Goal: Share content: Share content

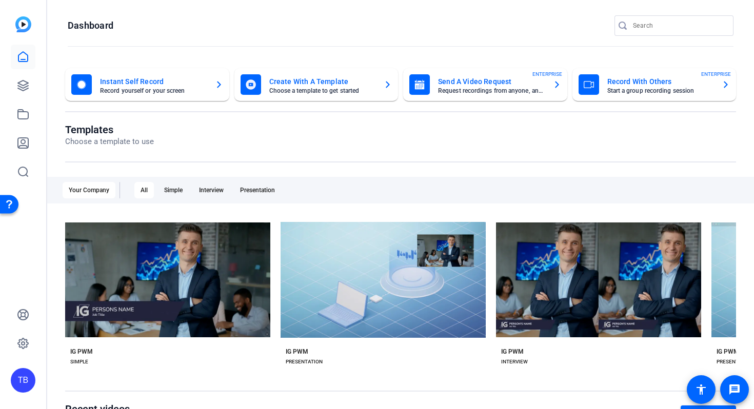
click at [133, 86] on mat-card-title "Instant Self Record" at bounding box center [153, 81] width 107 height 12
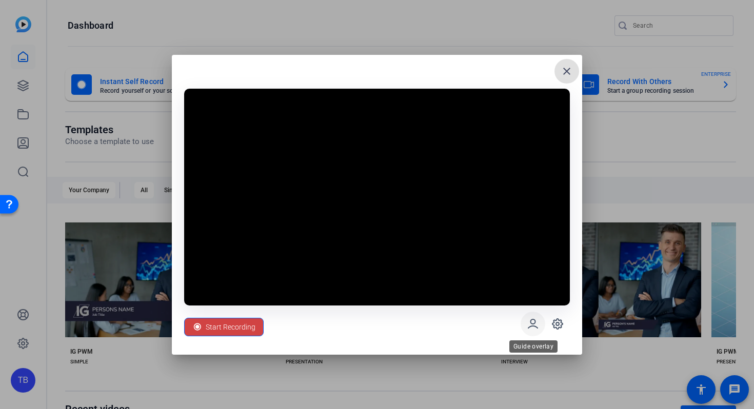
click at [537, 324] on icon at bounding box center [533, 324] width 12 height 12
click at [564, 331] on span at bounding box center [557, 324] width 25 height 25
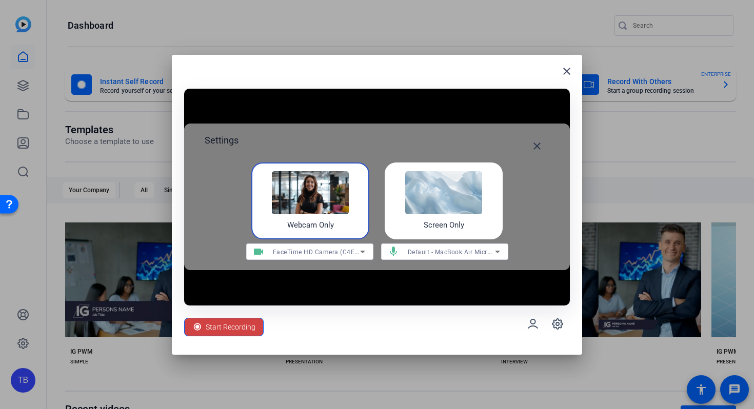
click at [462, 195] on img at bounding box center [443, 192] width 77 height 43
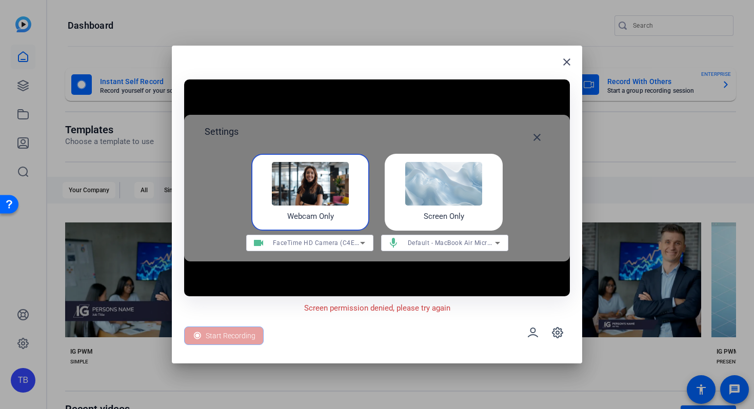
click at [436, 203] on img at bounding box center [443, 183] width 77 height 43
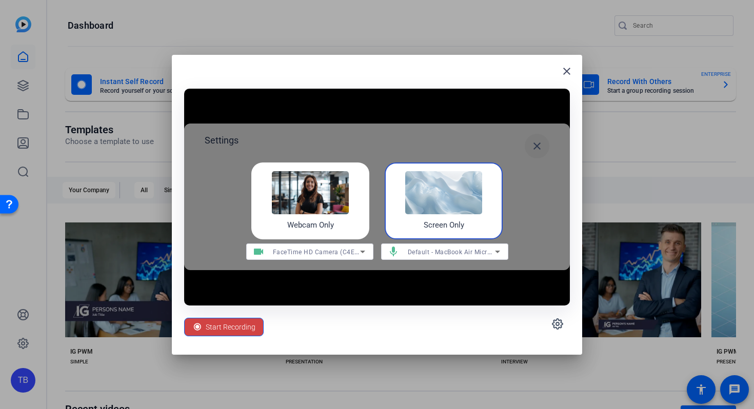
click at [536, 147] on mat-icon "close" at bounding box center [537, 146] width 12 height 12
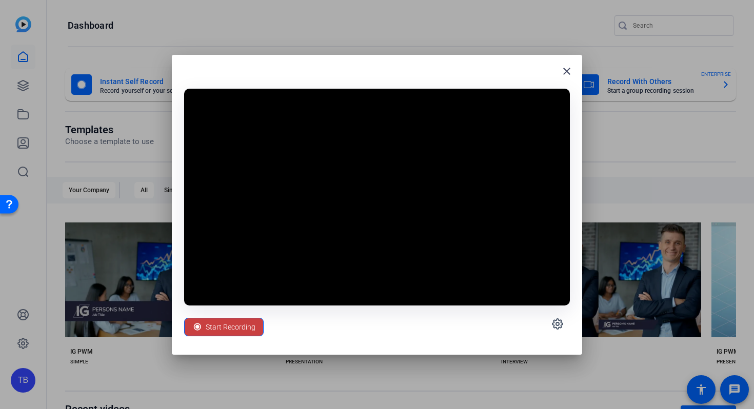
click at [229, 330] on span "Start Recording" at bounding box center [231, 327] width 50 height 19
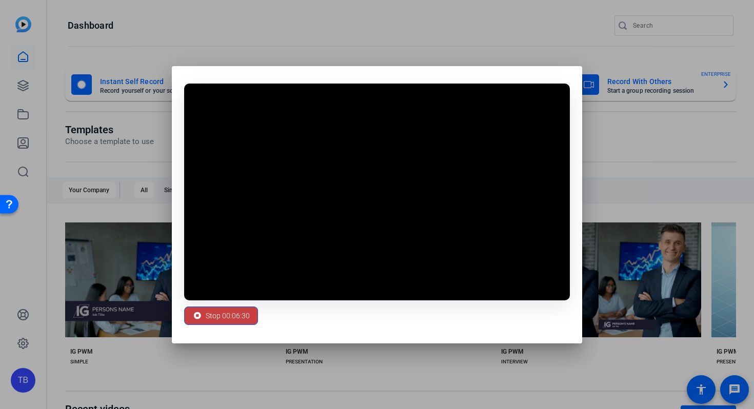
click at [231, 314] on span "Stop 00:06:30" at bounding box center [228, 315] width 44 height 19
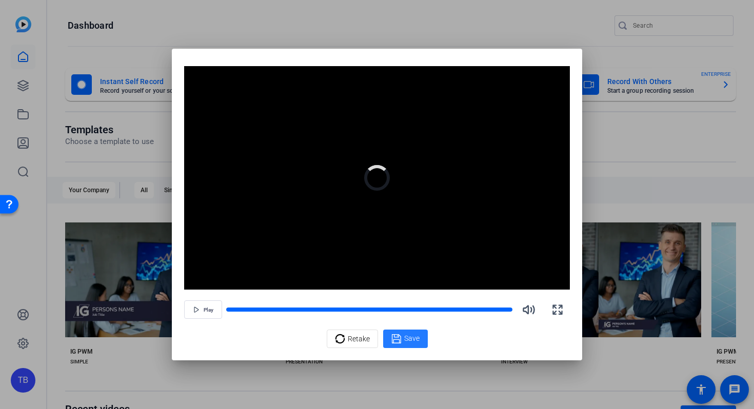
click at [411, 338] on span "Save" at bounding box center [411, 338] width 15 height 11
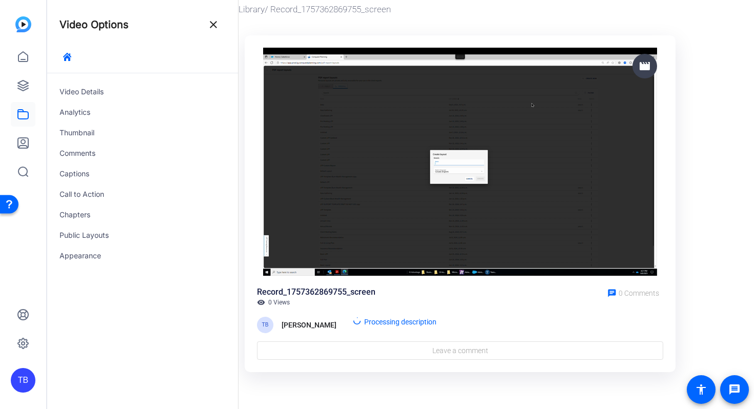
scroll to position [39, 0]
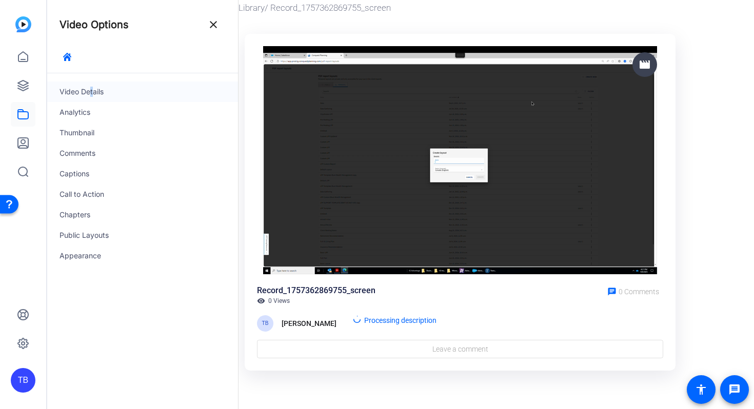
click at [89, 96] on div "Video Details" at bounding box center [142, 92] width 191 height 21
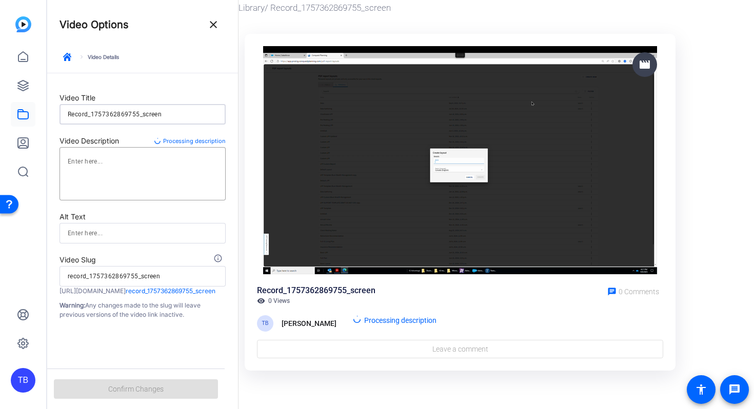
drag, startPoint x: 179, startPoint y: 117, endPoint x: 42, endPoint y: 116, distance: 137.0
click at [43, 116] on mat-sidenav-container "TB Video Options close keyboard_arrow_right Video Details Video Title Record_17…" at bounding box center [377, 204] width 754 height 409
type input "B"
type input "b"
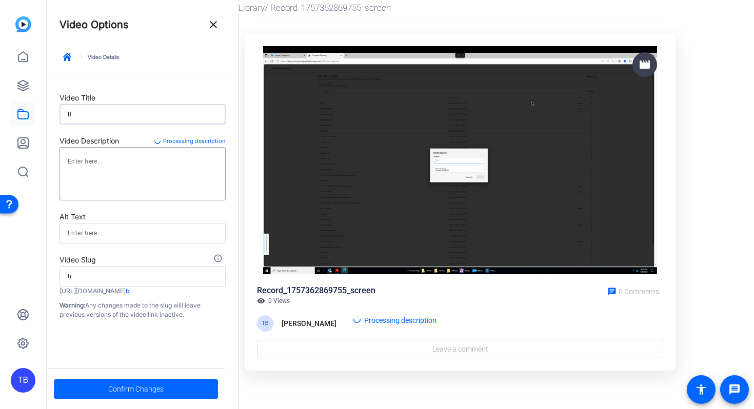
type input "Bu"
type input "bu"
type input "Bui"
type input "bui"
type input "Buil"
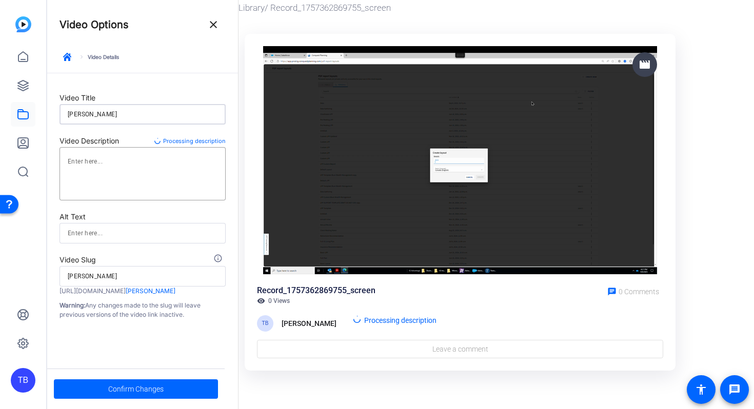
type input "buil"
type input "Build"
type input "build"
type input "Buildi"
type input "buildi"
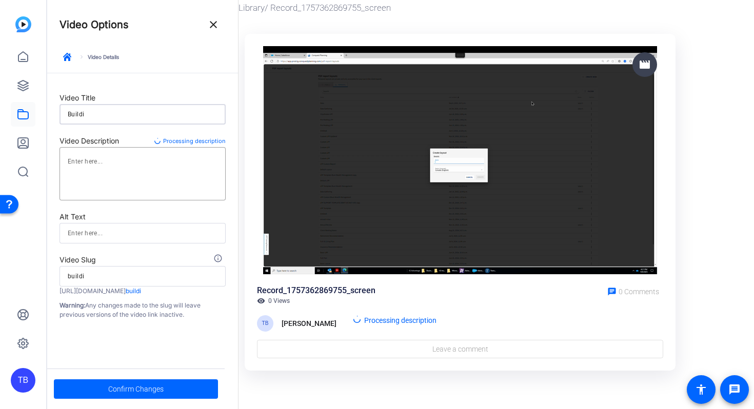
type input "Buildin"
type input "buildin"
type input "Building"
type input "building"
type input "Building"
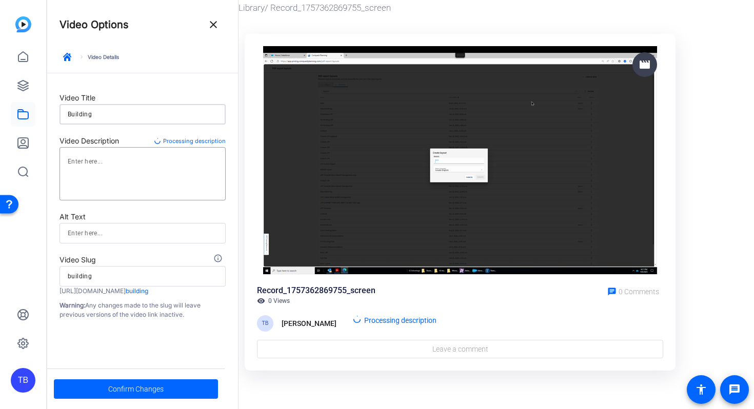
type input "building"
type input "Building D"
type input "building-d"
type input "Building Da"
type input "building-da"
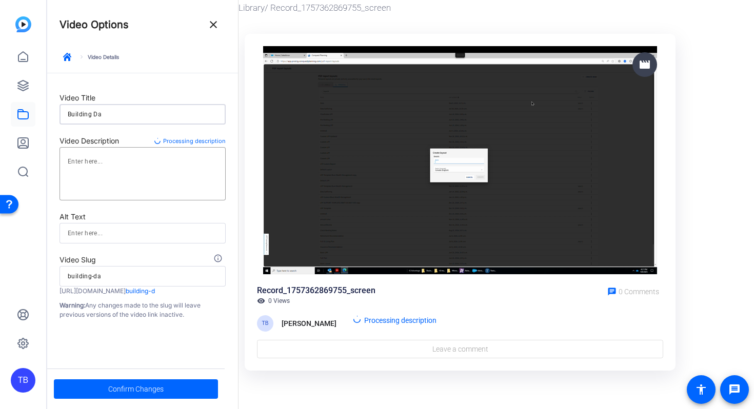
type input "Building Dat"
type input "building-dat"
type input "Building Data"
type input "building-data"
type input "Building Data"
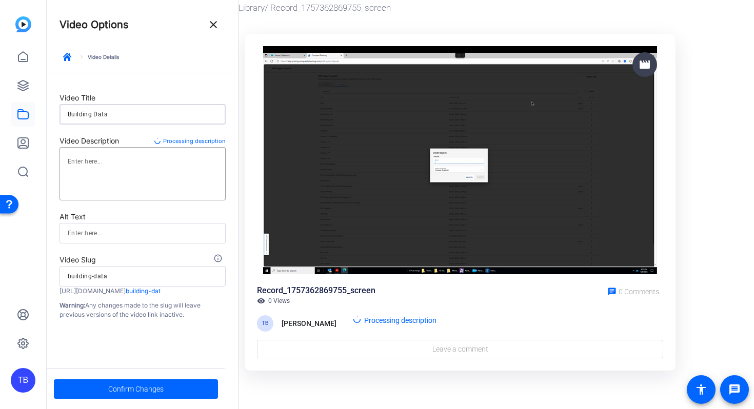
type input "building-data"
type input "Building Data G"
type input "building-data-g"
type input "Building Data Ga"
type input "building-data-ga"
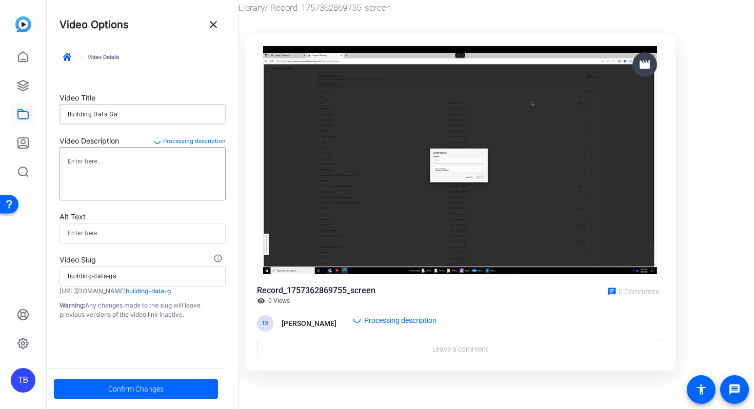
type input "Building Data Gat"
type input "building-data-gat"
type input "Building Data Gath"
type input "building-data-gath"
type input "Building Data Gathe"
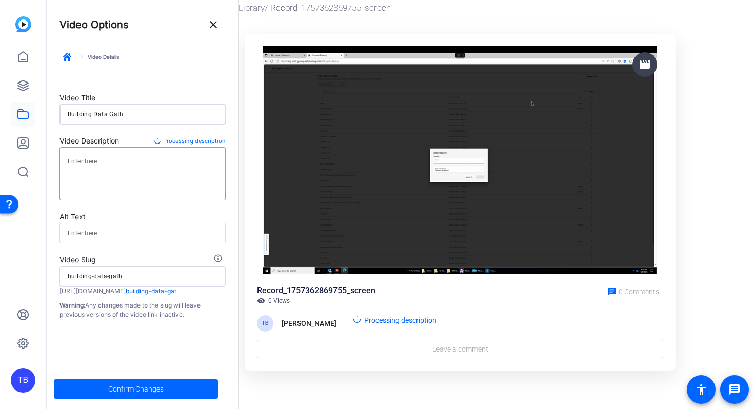
type input "building-data-gathe"
type input "Building Data Gather"
type input "building-data-gather"
type input "Building Data Gatheri"
type input "building-data-gatheri"
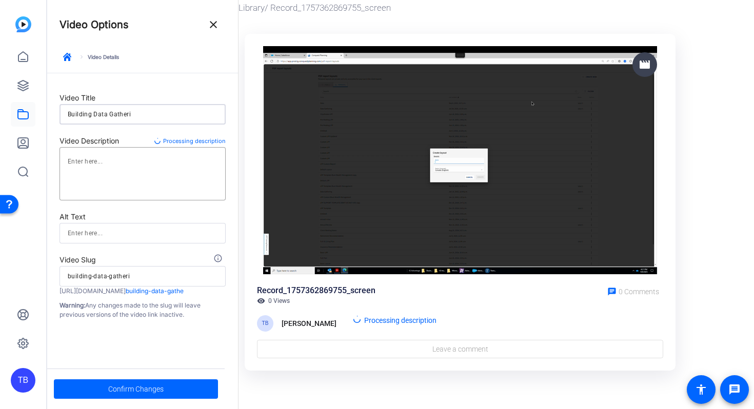
type input "Building Data Gatherin"
type input "building-data-gatherin"
type input "Building Data Gathering"
type input "building-data-gathering"
type input "Building Data Gathering"
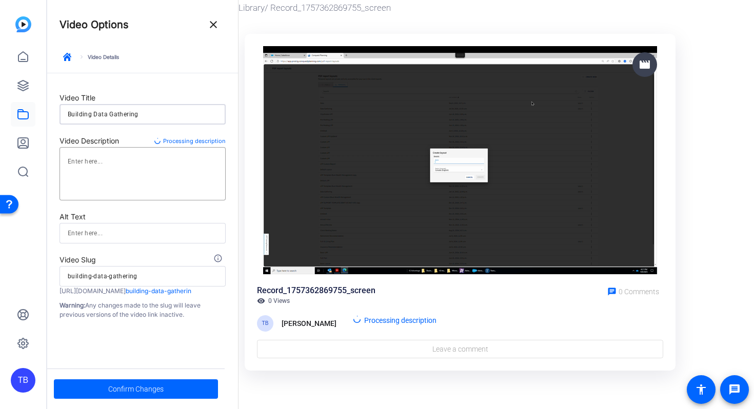
type input "building-data-gathering"
type input "Building Data Gathering R"
type input "building-data-gathering-r"
type input "Building Data Gathering Re"
type input "building-data-gathering-re"
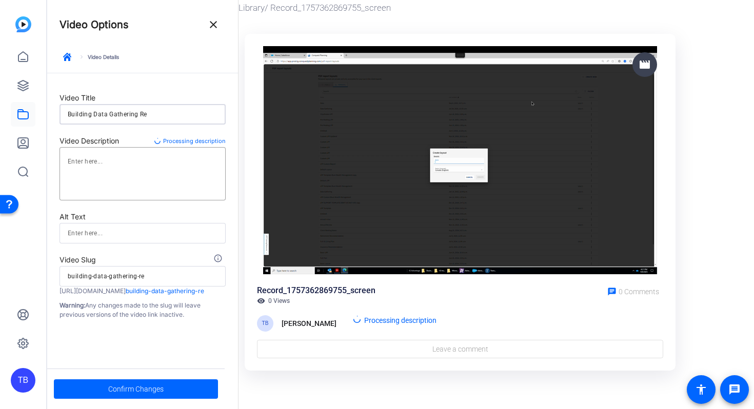
type input "Building Data Gathering Rep"
type input "building-data-gathering-rep"
type input "Building Data Gathering Repo"
type input "building-data-gathering-repo"
type input "Building Data Gathering Repor"
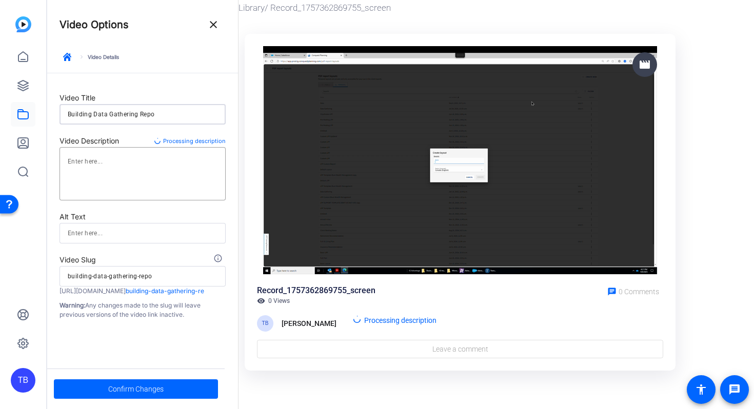
type input "building-data-gathering-repor"
type input "Building Data Gathering Report"
type input "building-data-gathering-report"
type input "Building Data Gathering Report"
click at [138, 384] on span "Confirm Changes" at bounding box center [135, 389] width 55 height 19
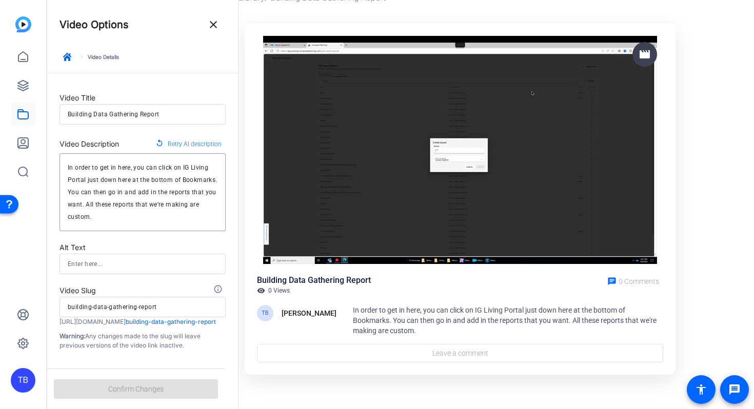
scroll to position [49, 0]
click at [213, 27] on mat-icon "close" at bounding box center [213, 24] width 12 height 12
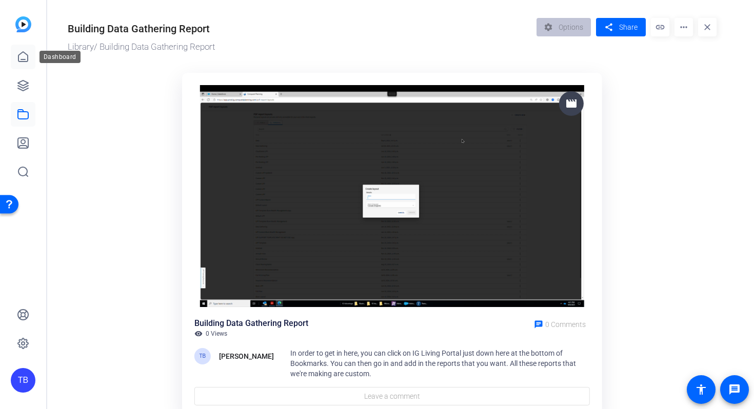
click at [21, 63] on icon at bounding box center [23, 57] width 12 height 12
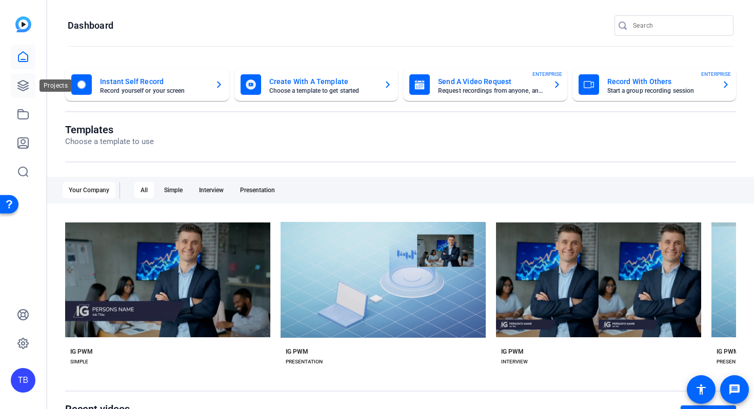
click at [22, 81] on icon at bounding box center [23, 86] width 10 height 10
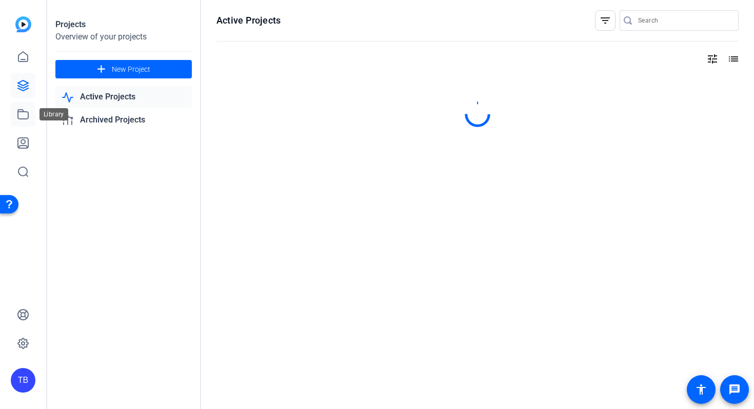
click at [19, 117] on icon at bounding box center [23, 114] width 12 height 12
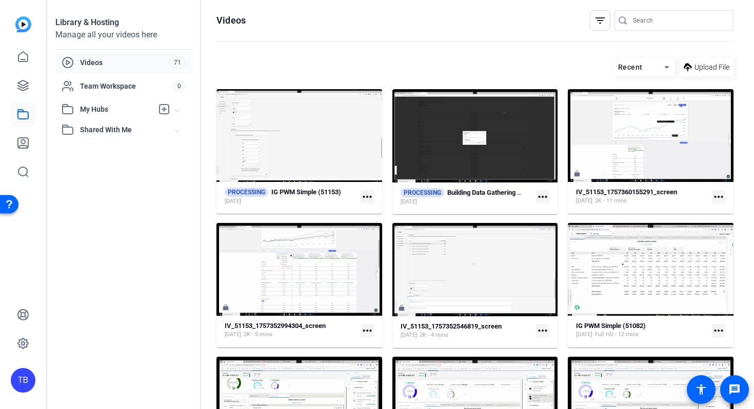
click at [539, 193] on mat-icon "more_horiz" at bounding box center [542, 196] width 13 height 13
click at [454, 154] on div at bounding box center [377, 204] width 754 height 409
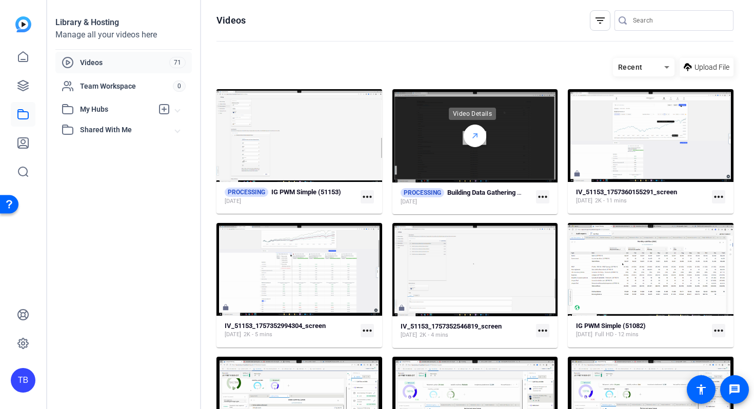
click at [473, 132] on icon at bounding box center [475, 136] width 8 height 12
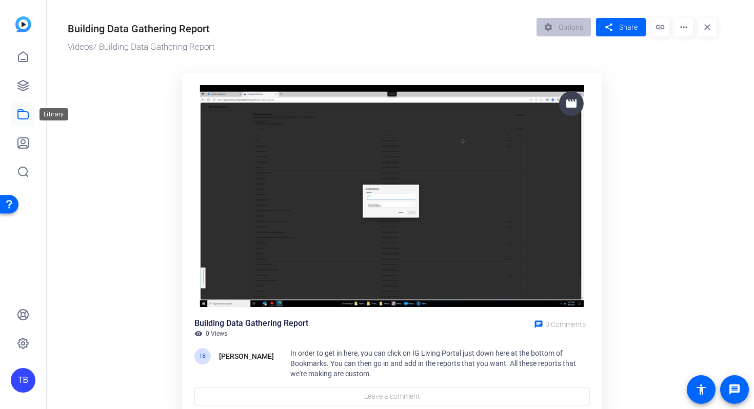
click at [25, 107] on link at bounding box center [23, 114] width 25 height 25
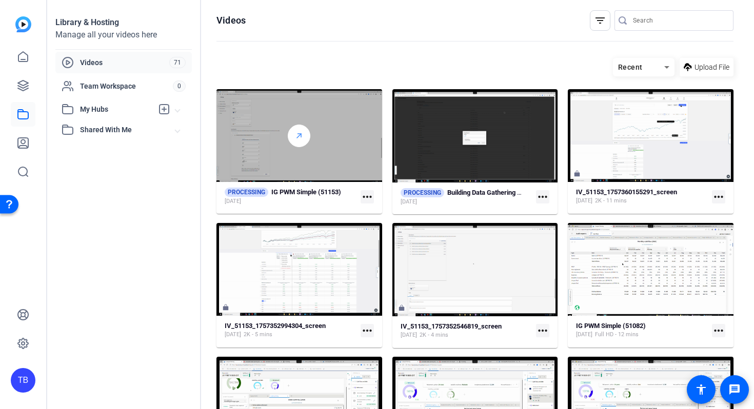
click at [303, 133] on div at bounding box center [299, 136] width 23 height 23
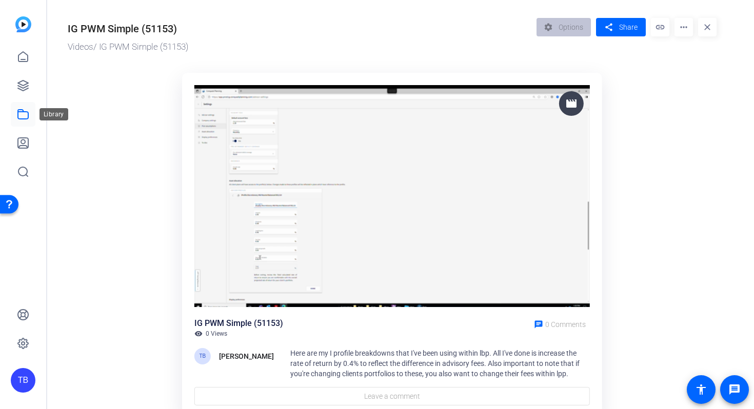
click at [25, 122] on link at bounding box center [23, 114] width 25 height 25
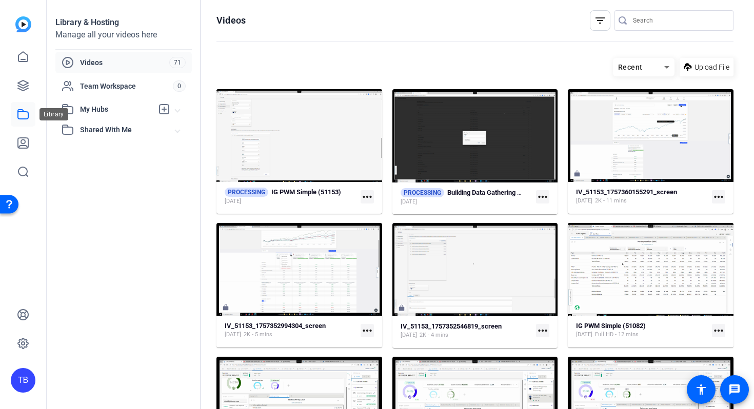
click at [19, 115] on icon at bounding box center [23, 114] width 12 height 12
click at [23, 115] on icon at bounding box center [23, 114] width 12 height 12
click at [25, 60] on icon at bounding box center [22, 57] width 9 height 10
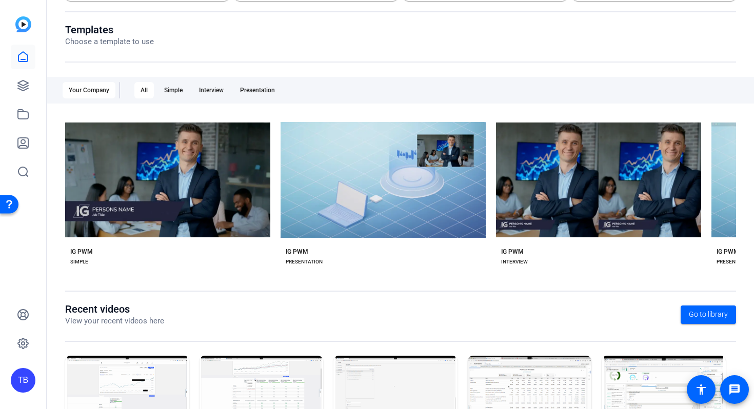
scroll to position [171, 0]
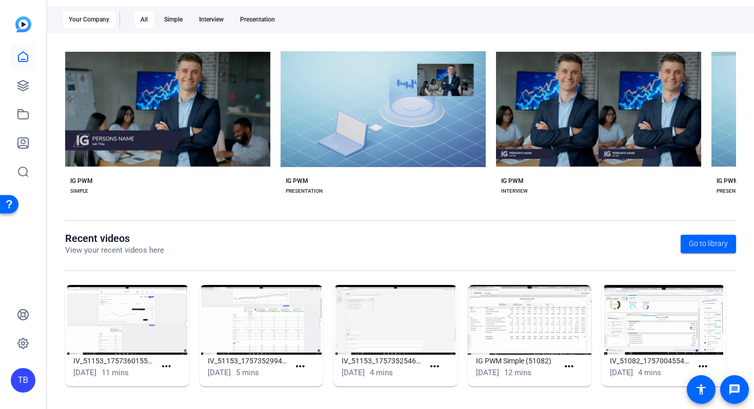
drag, startPoint x: 361, startPoint y: 208, endPoint x: 429, endPoint y: 203, distance: 68.4
click at [429, 203] on div "Templates Choose a template to use Your Company All Simple Interview Presentati…" at bounding box center [400, 93] width 671 height 280
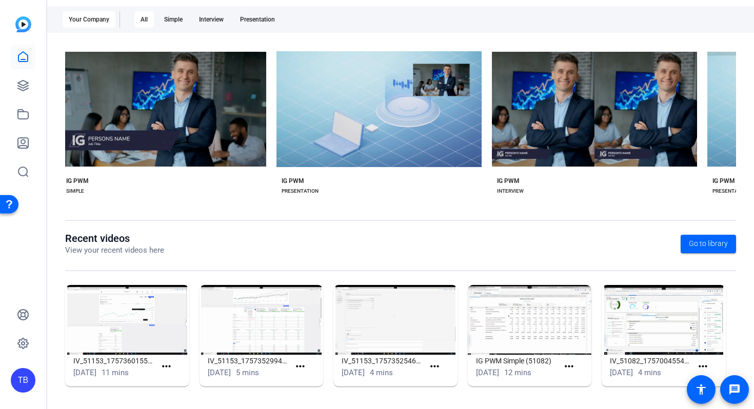
scroll to position [0, 0]
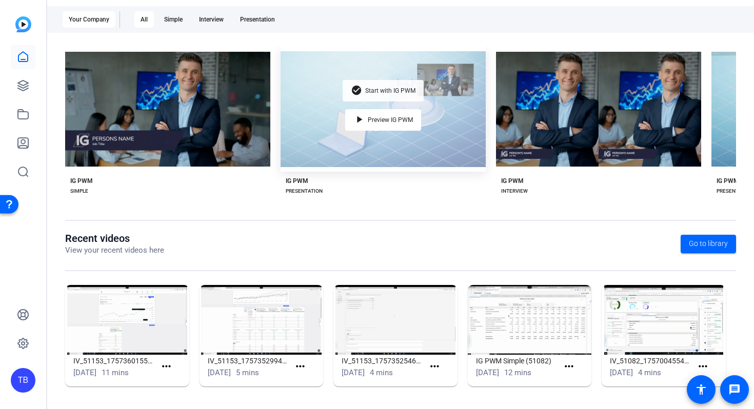
click at [362, 94] on div "check_circle Start with IG PWM" at bounding box center [383, 91] width 81 height 22
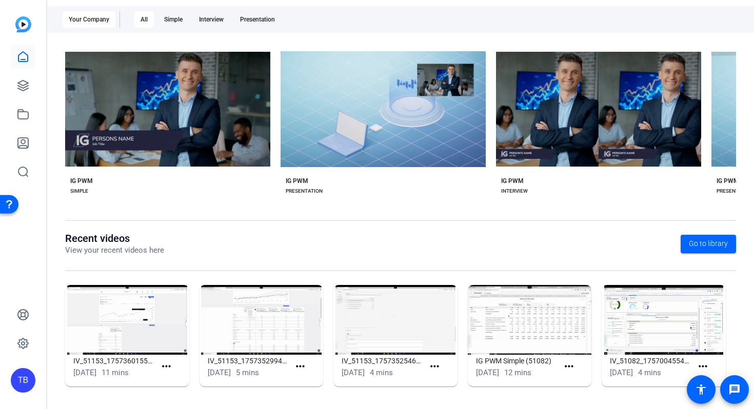
click at [240, 326] on img at bounding box center [262, 320] width 124 height 70
drag, startPoint x: 248, startPoint y: 312, endPoint x: 262, endPoint y: 331, distance: 22.8
click at [249, 312] on img at bounding box center [262, 320] width 124 height 70
click at [263, 361] on h1 "IV_51153_1757352994304_screen" at bounding box center [249, 361] width 83 height 12
click at [263, 309] on img at bounding box center [262, 320] width 124 height 70
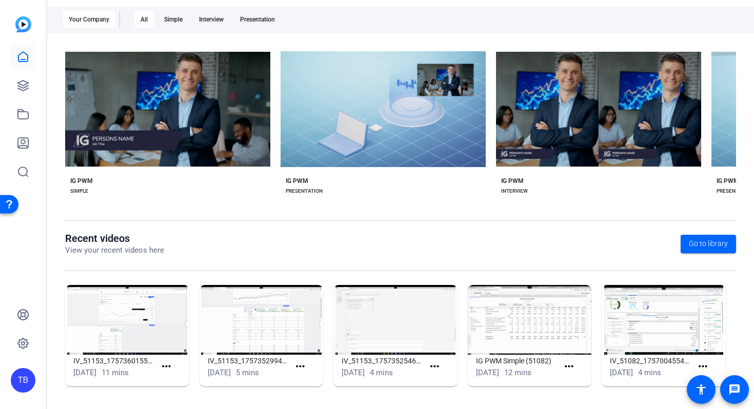
click at [263, 308] on img at bounding box center [262, 320] width 124 height 70
click at [306, 366] on span at bounding box center [302, 366] width 25 height 25
click at [23, 94] on link at bounding box center [23, 85] width 25 height 25
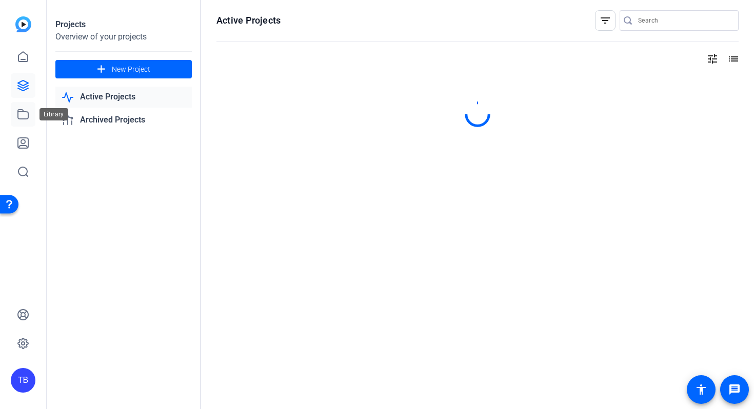
click at [21, 121] on link at bounding box center [23, 114] width 25 height 25
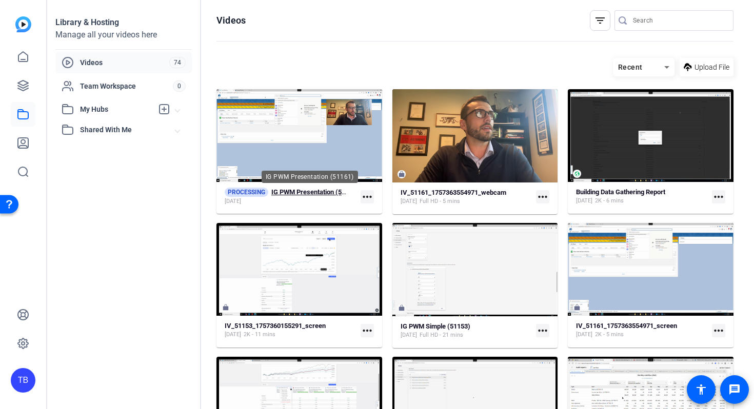
click at [295, 194] on strong "IG PWM Presentation (51161)" at bounding box center [314, 192] width 87 height 8
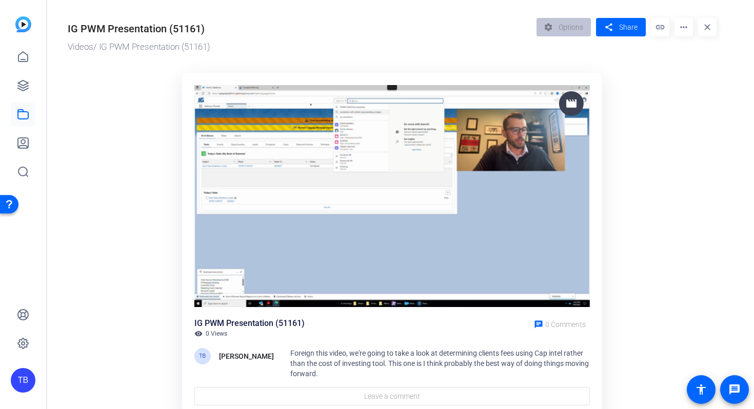
scroll to position [2, 0]
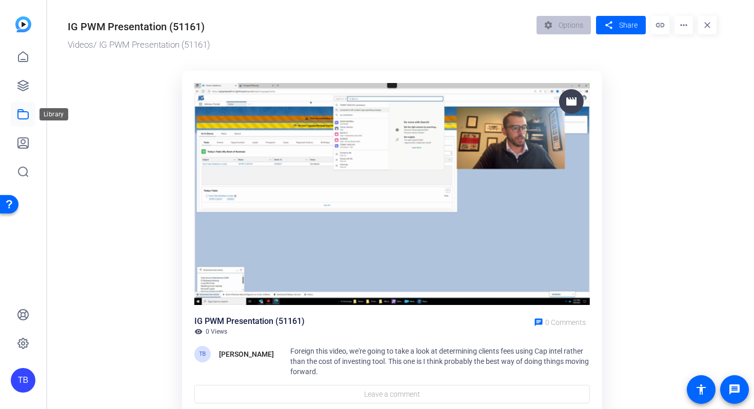
click at [15, 115] on link at bounding box center [23, 114] width 25 height 25
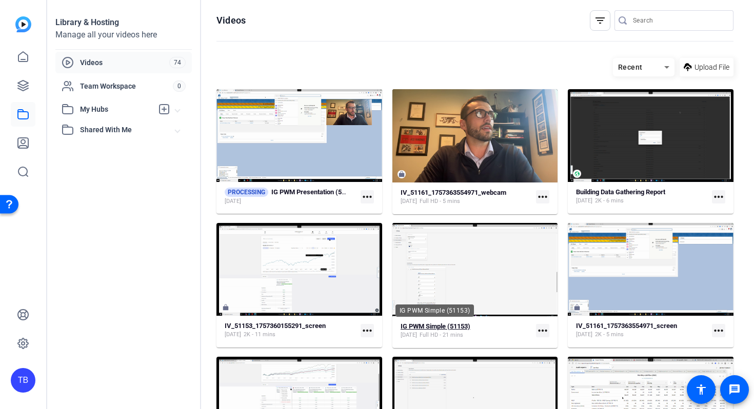
click at [423, 327] on strong "IG PWM Simple (51153)" at bounding box center [436, 327] width 70 height 8
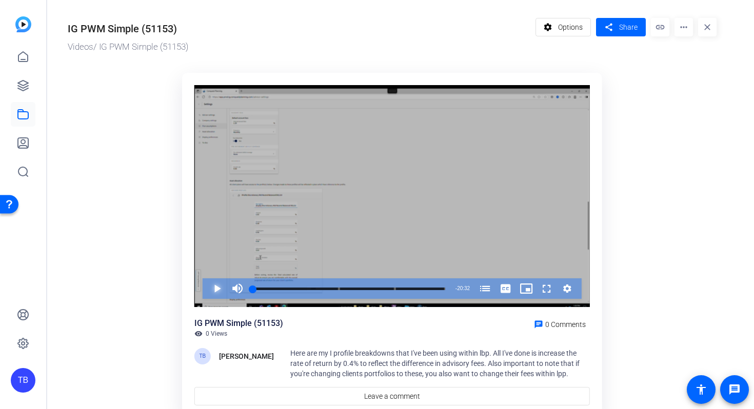
click at [207, 291] on span "Video Player" at bounding box center [207, 289] width 0 height 21
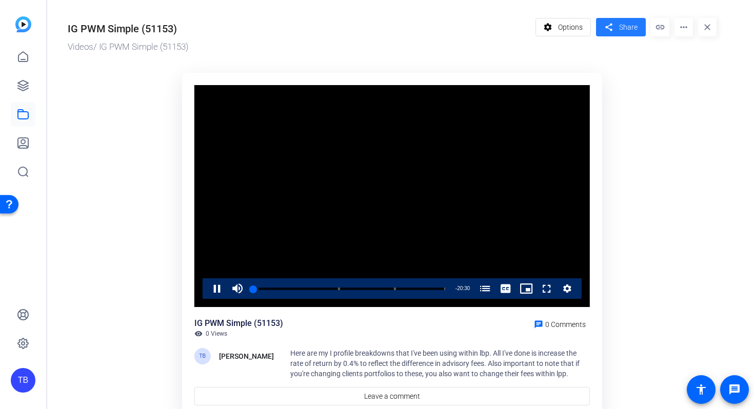
click at [612, 27] on mat-icon "share" at bounding box center [608, 28] width 13 height 14
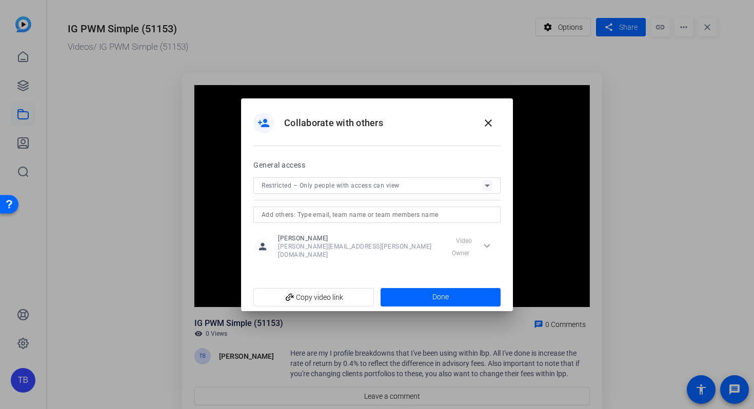
click at [311, 192] on div "Restricted – Only people with access can view" at bounding box center [372, 185] width 221 height 13
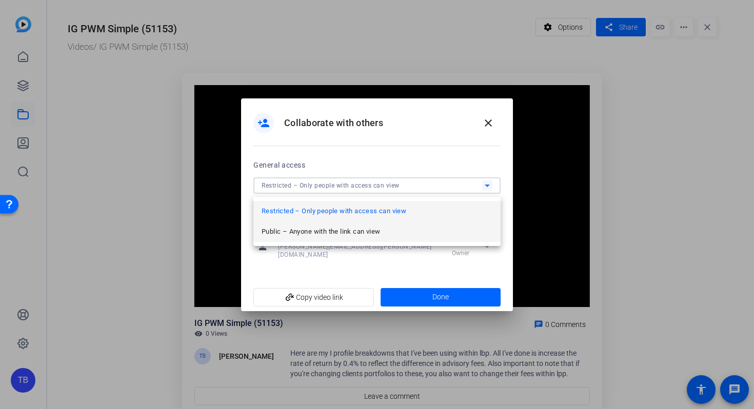
click at [303, 225] on mat-option "Public – Anyone with the link can view" at bounding box center [376, 232] width 247 height 21
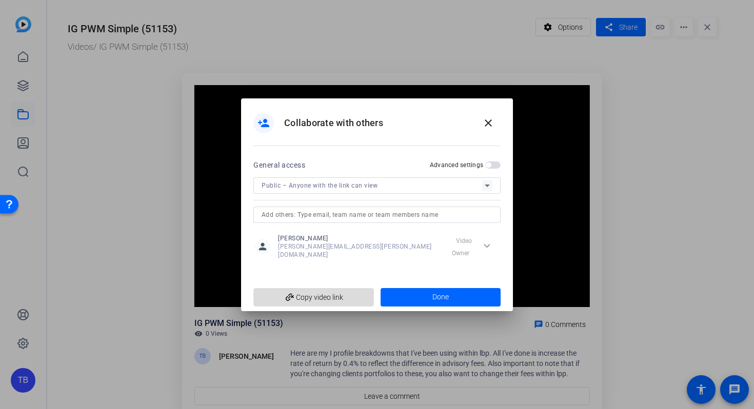
click at [340, 299] on span "add_link Copy video link" at bounding box center [314, 297] width 104 height 19
click at [489, 129] on mat-icon "close" at bounding box center [488, 123] width 12 height 12
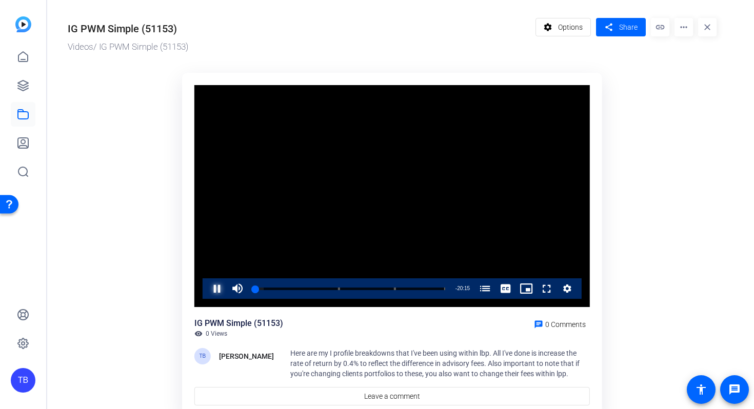
click at [207, 291] on span "Video Player" at bounding box center [207, 289] width 0 height 21
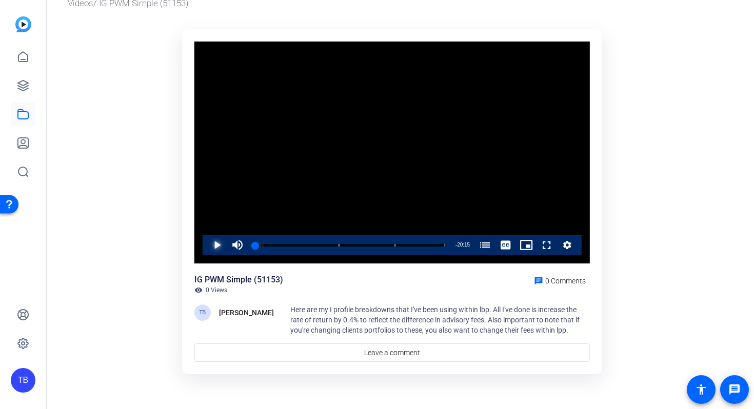
scroll to position [44, 0]
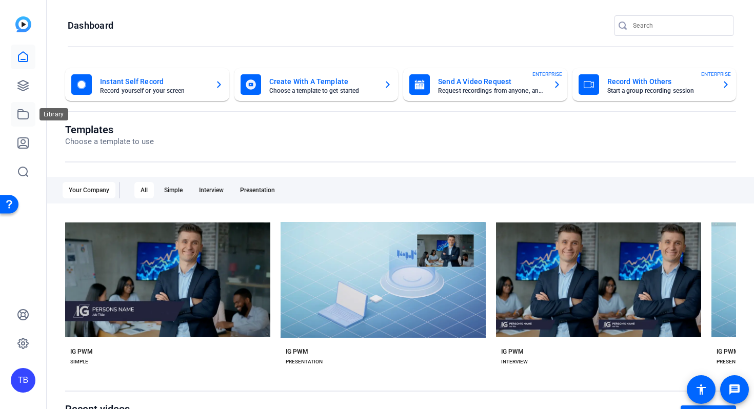
click at [25, 113] on icon at bounding box center [23, 114] width 12 height 12
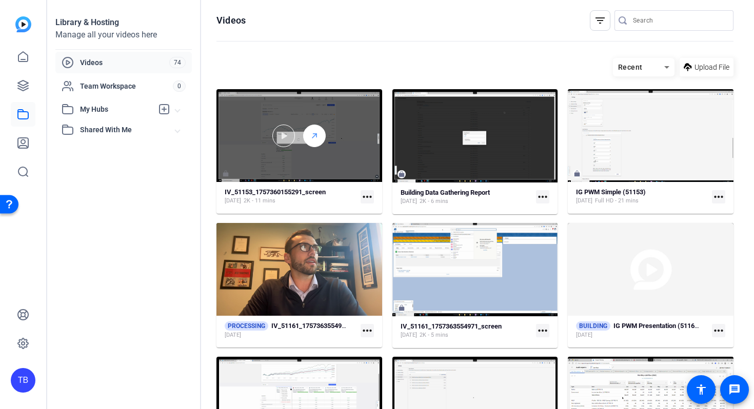
click at [311, 139] on icon at bounding box center [314, 136] width 8 height 12
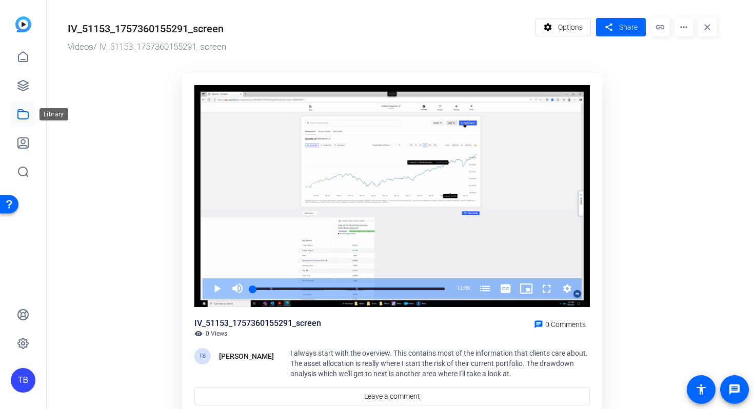
click at [14, 121] on link at bounding box center [23, 114] width 25 height 25
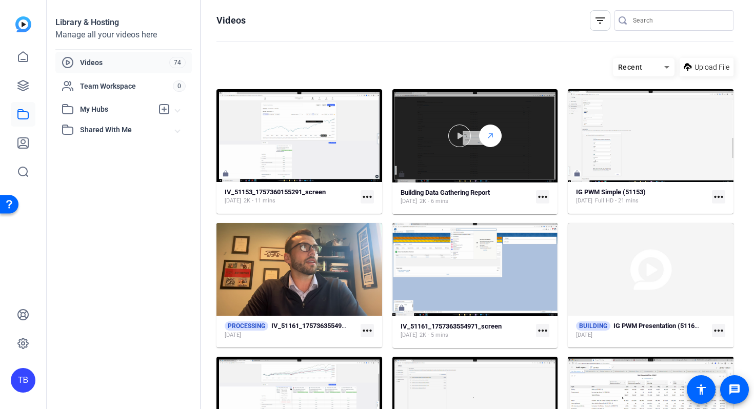
click at [481, 135] on div at bounding box center [490, 136] width 23 height 23
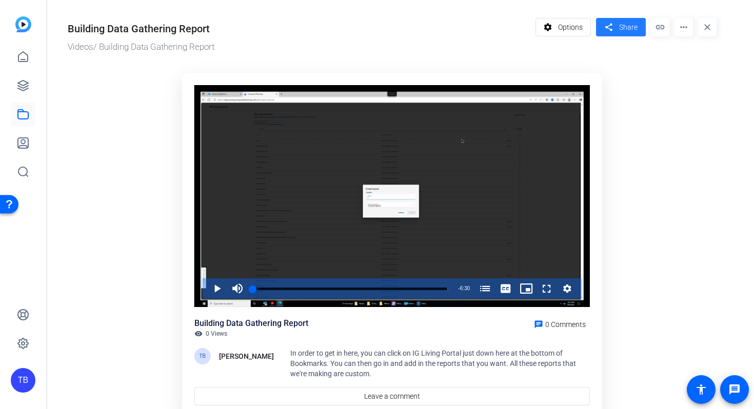
click at [616, 32] on span at bounding box center [621, 27] width 50 height 25
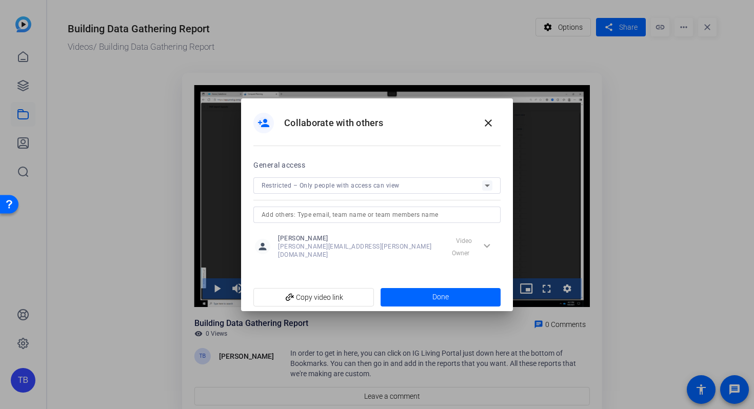
click at [345, 189] on span "Restricted – Only people with access can view" at bounding box center [331, 185] width 138 height 7
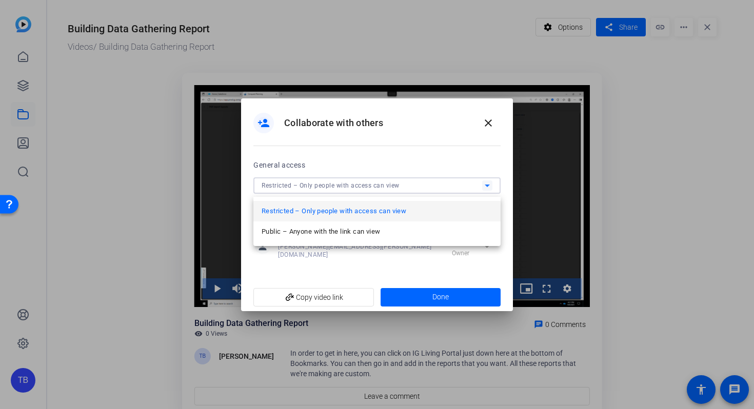
click at [335, 228] on span "Public – Anyone with the link can view" at bounding box center [321, 232] width 118 height 12
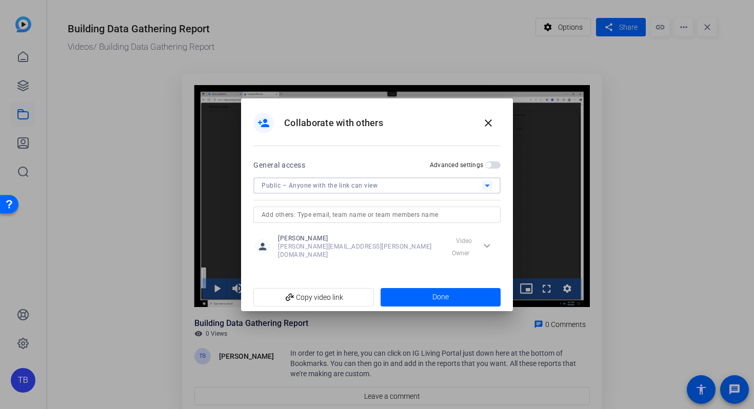
click at [322, 217] on input "text" at bounding box center [377, 215] width 231 height 12
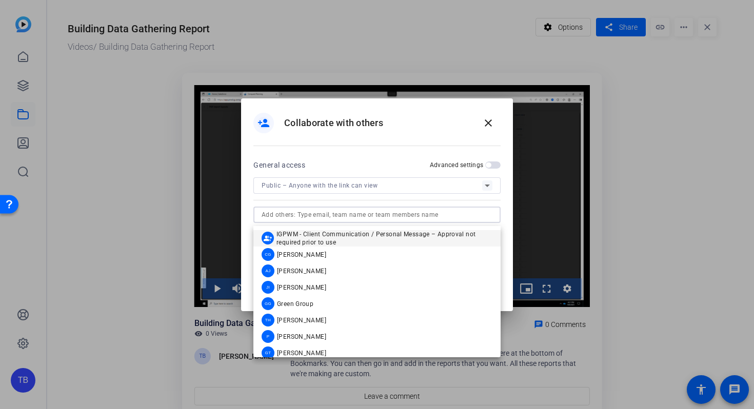
click at [335, 140] on div "person_add Collaborate with others close" at bounding box center [377, 128] width 272 height 60
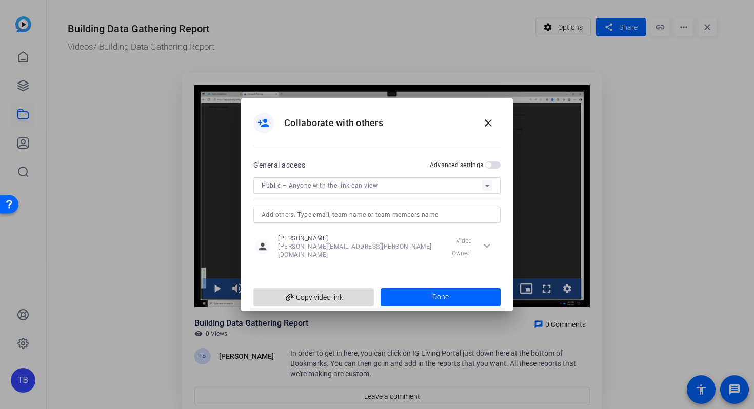
click at [335, 290] on span "add_link Copy video link" at bounding box center [314, 297] width 104 height 19
click at [493, 126] on mat-icon "close" at bounding box center [488, 123] width 12 height 12
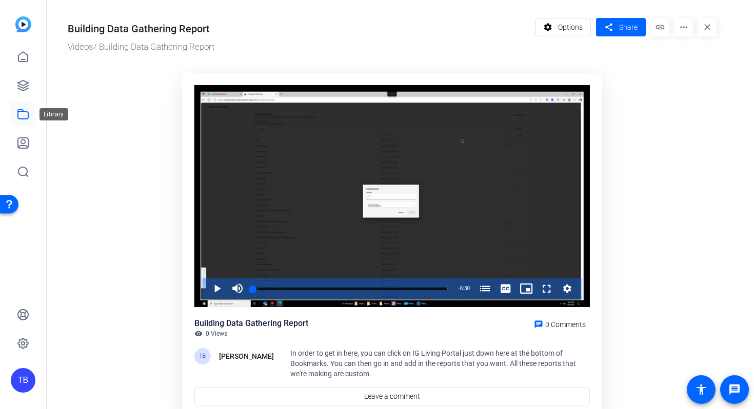
click at [31, 113] on link at bounding box center [23, 114] width 25 height 25
